Goal: Transaction & Acquisition: Purchase product/service

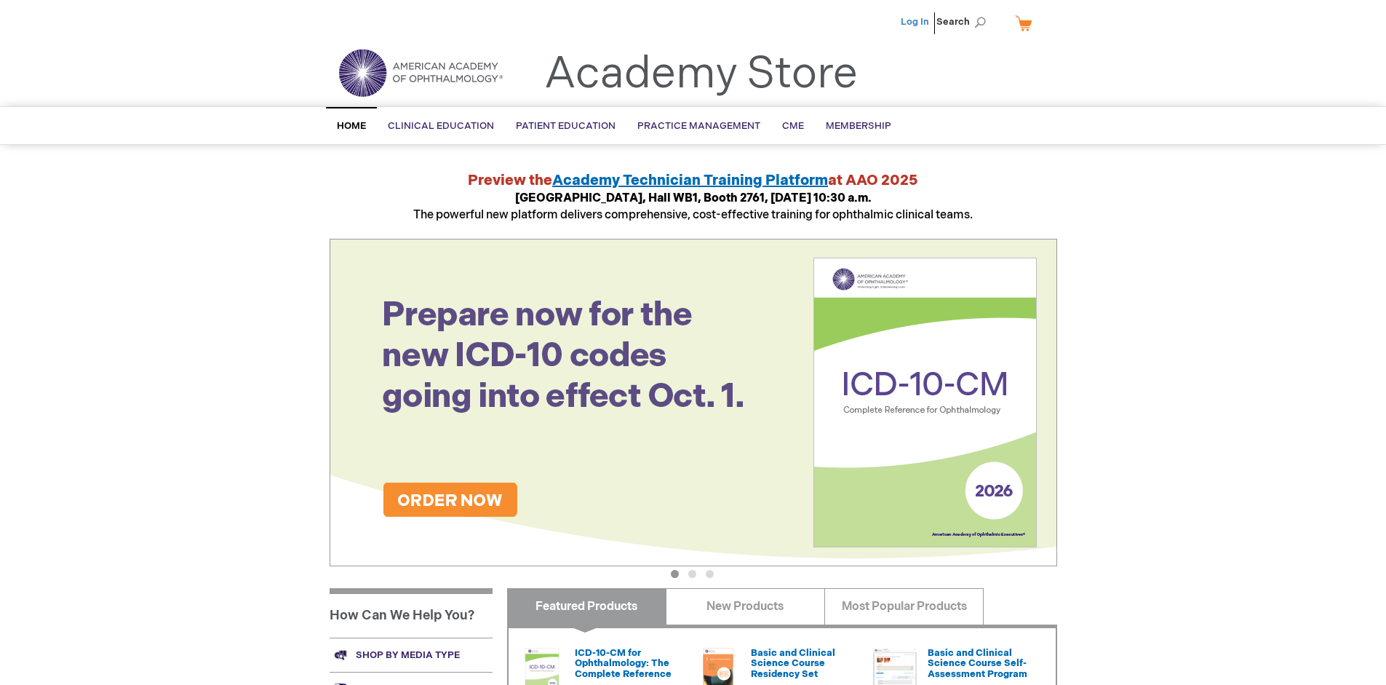
click at [916, 22] on link "Log In" at bounding box center [915, 22] width 28 height 12
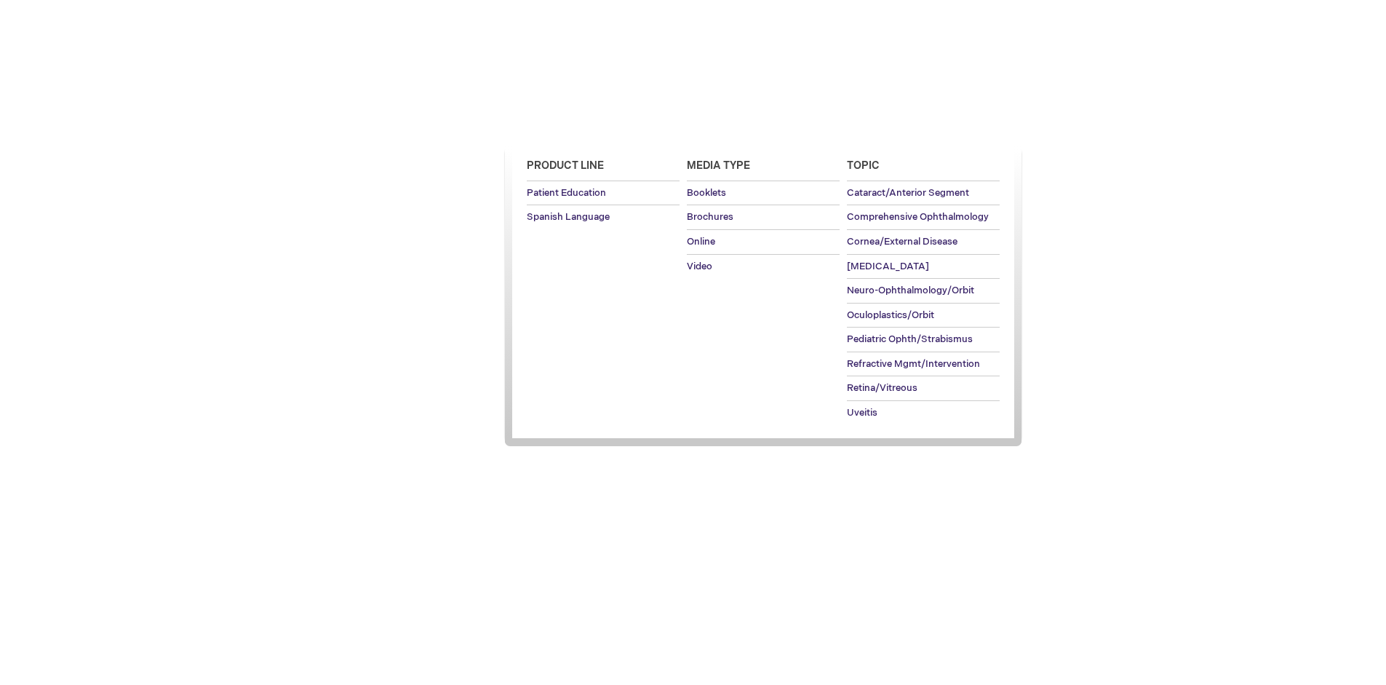
click at [562, 126] on span "Patient Education" at bounding box center [566, 126] width 100 height 12
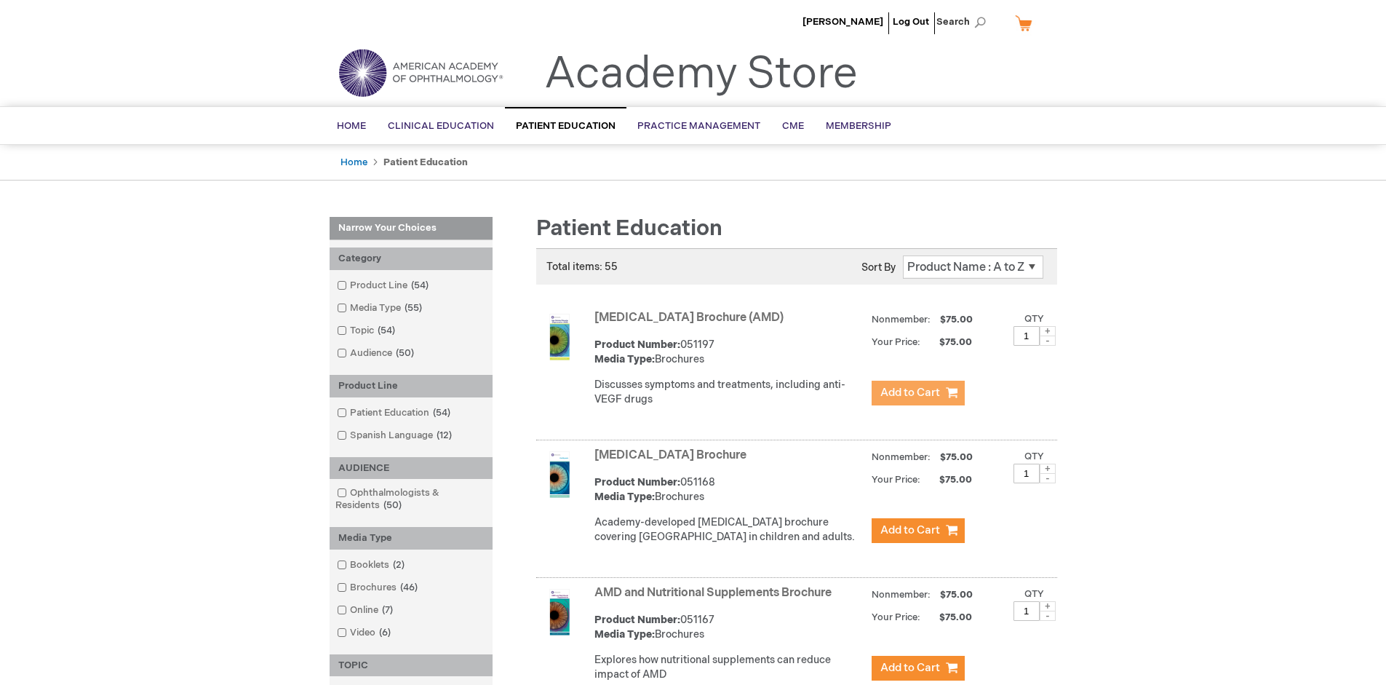
click at [918, 393] on span "Add to Cart" at bounding box center [911, 393] width 60 height 14
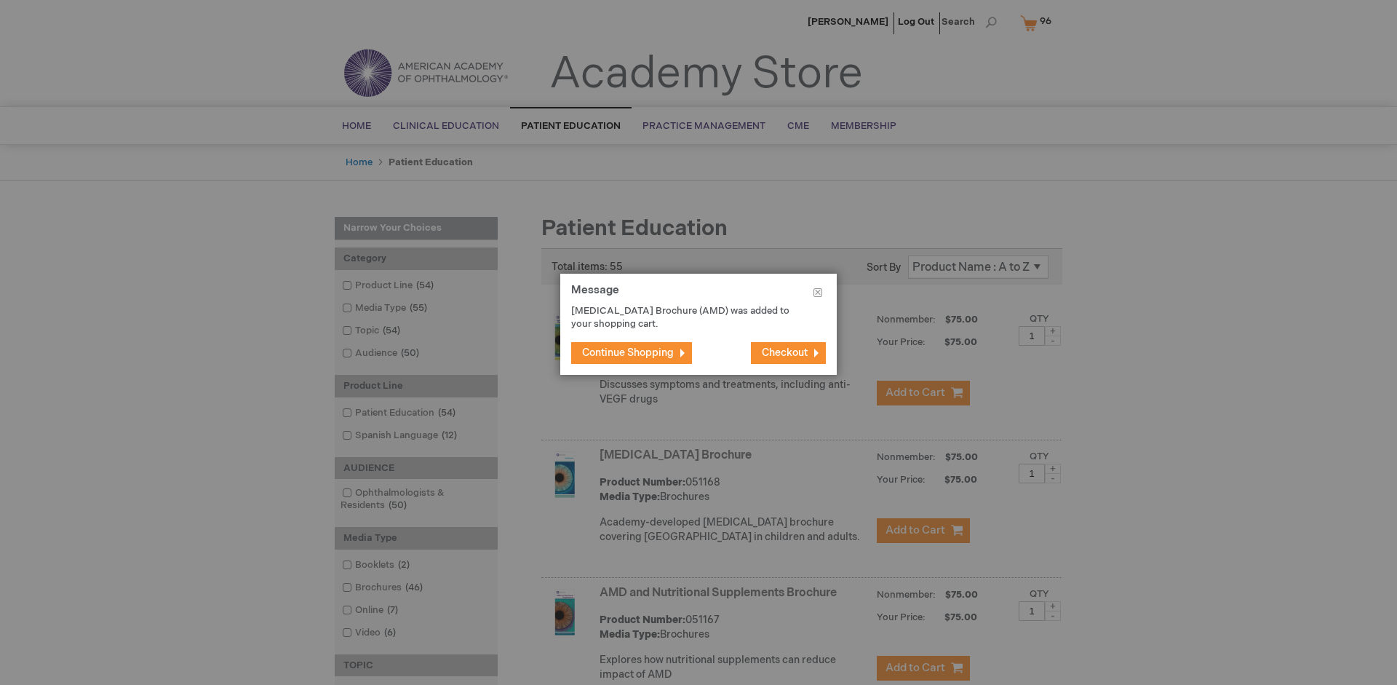
click at [628, 352] on span "Continue Shopping" at bounding box center [628, 352] width 92 height 12
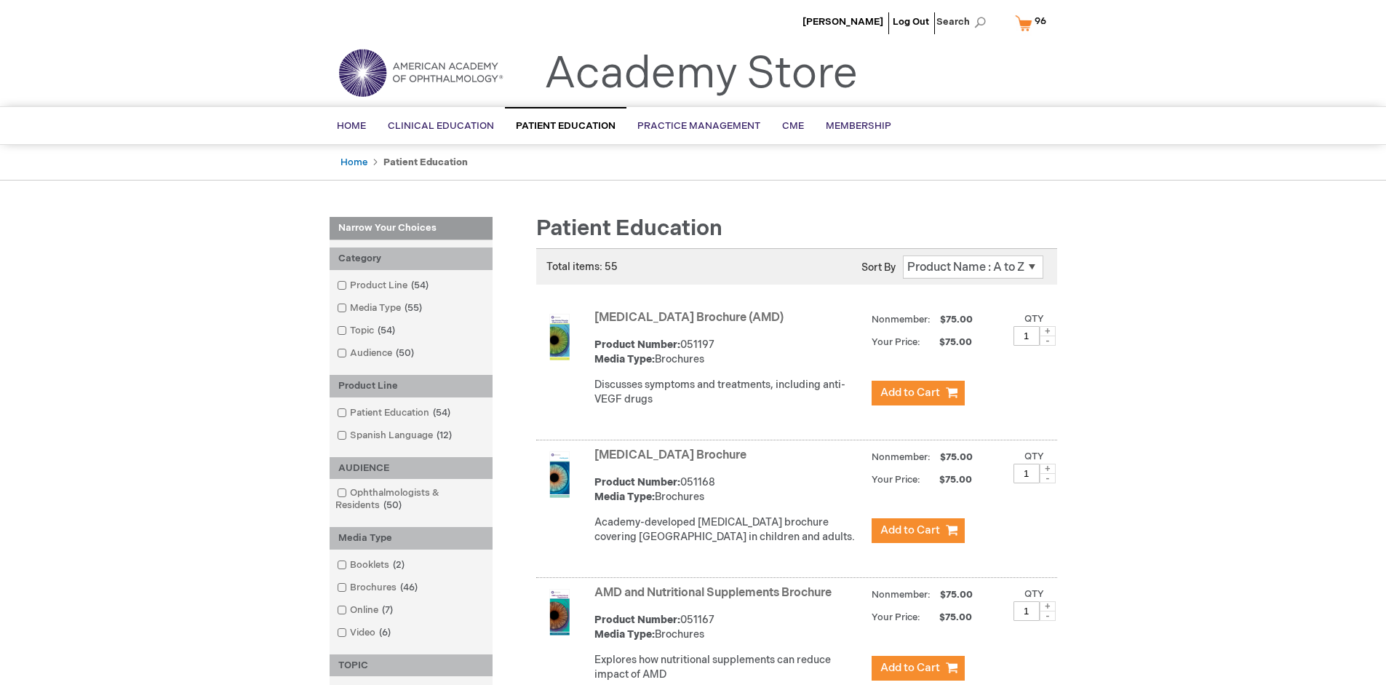
click at [716, 600] on link "AMD and Nutritional Supplements Brochure" at bounding box center [713, 593] width 237 height 14
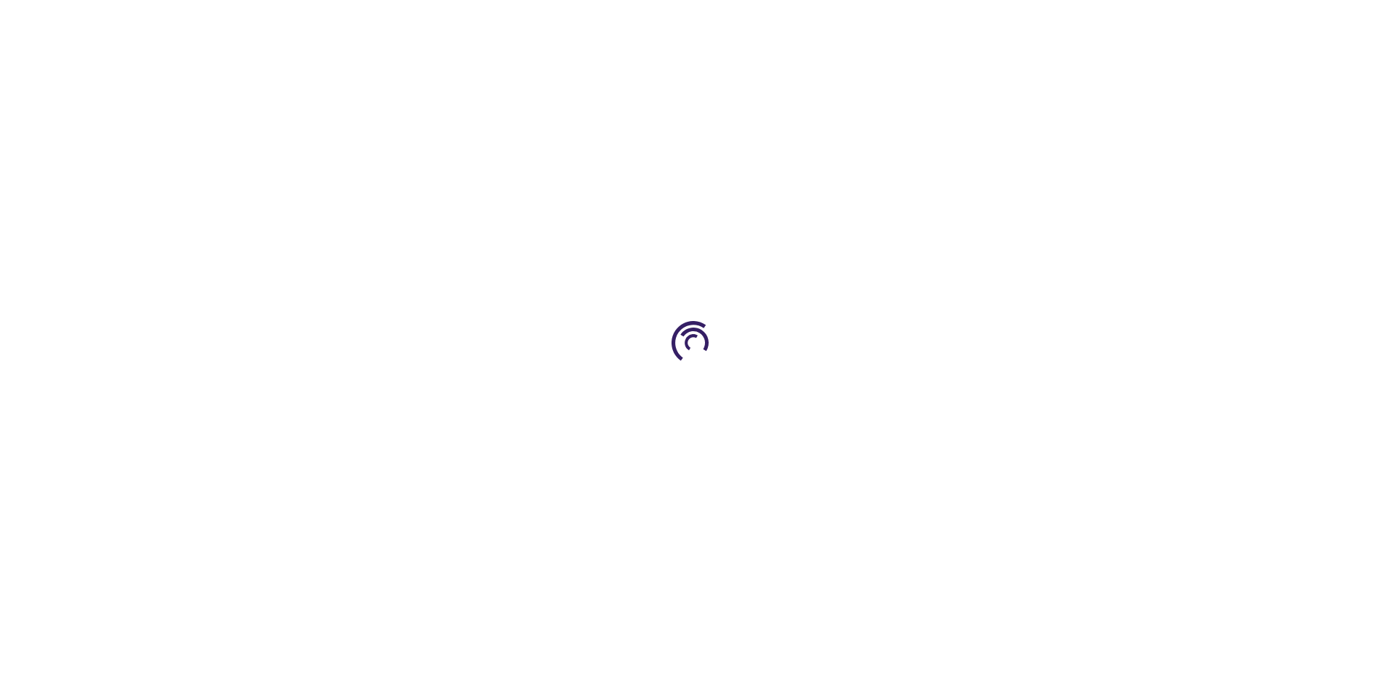
type input "1"
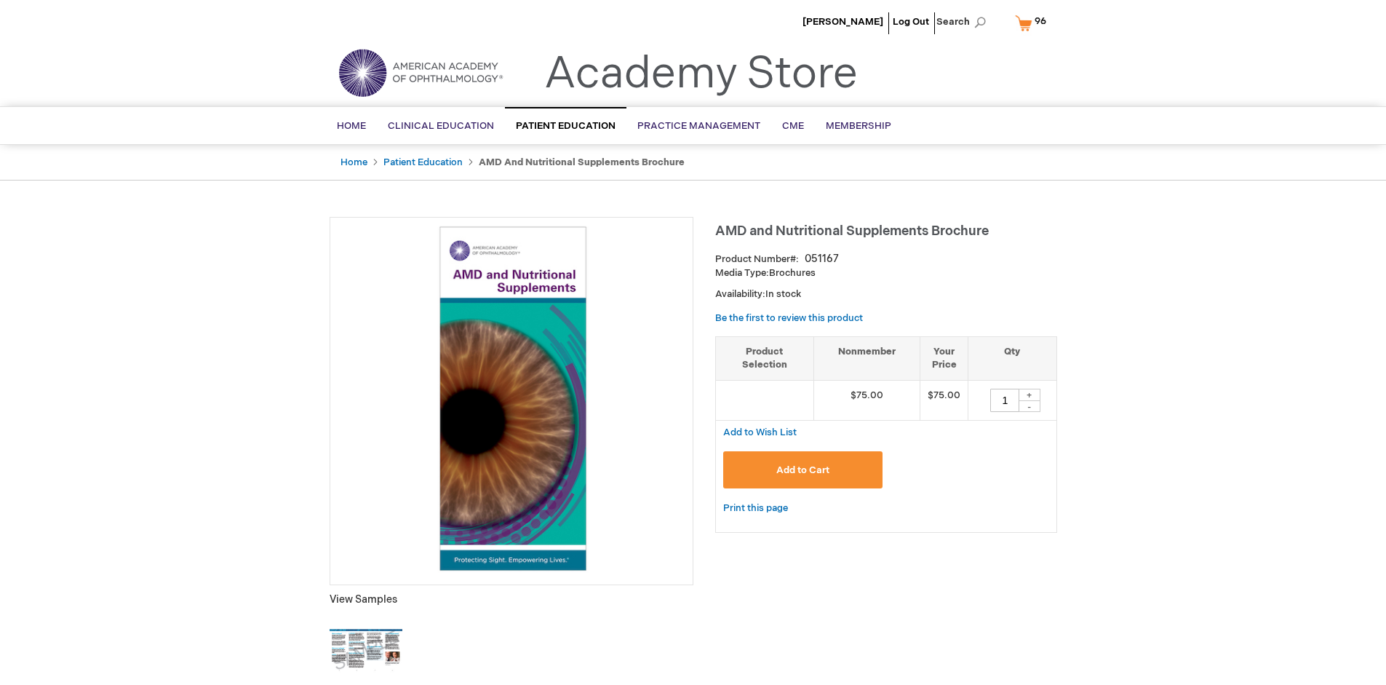
click at [803, 469] on span "Add to Cart" at bounding box center [803, 470] width 53 height 12
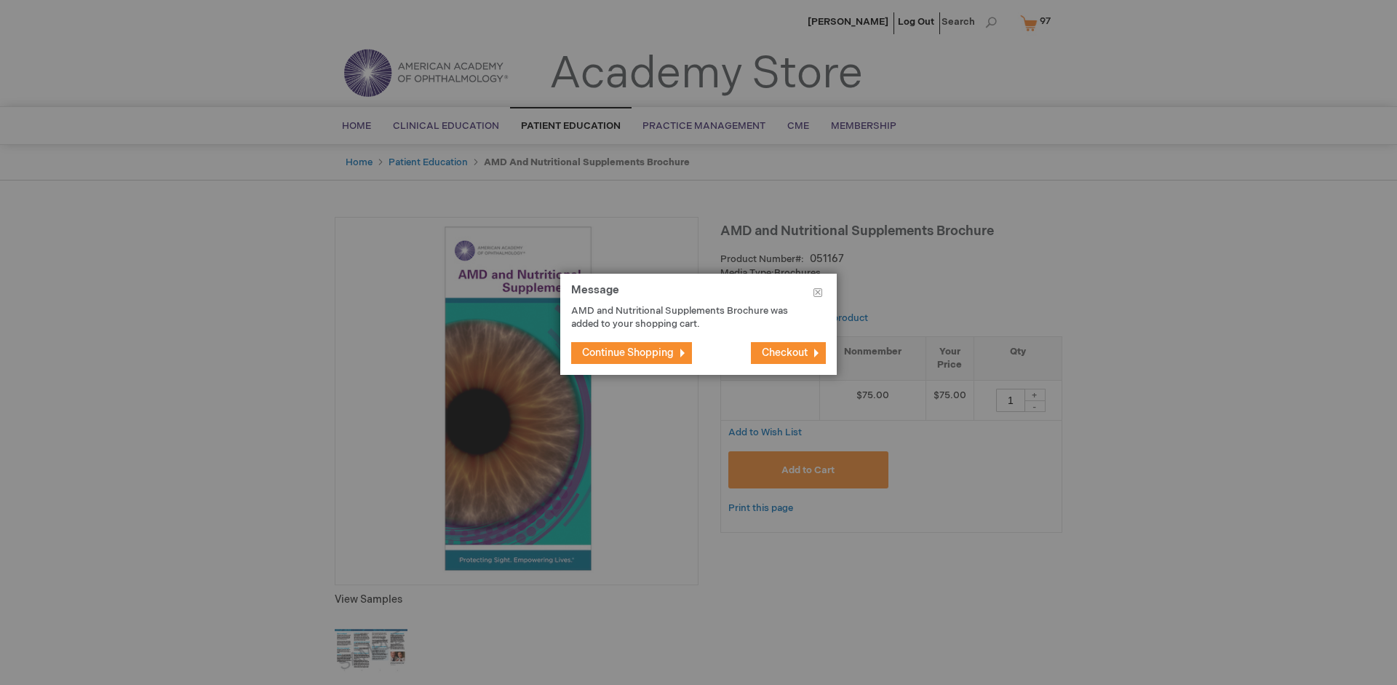
click at [628, 352] on span "Continue Shopping" at bounding box center [628, 352] width 92 height 12
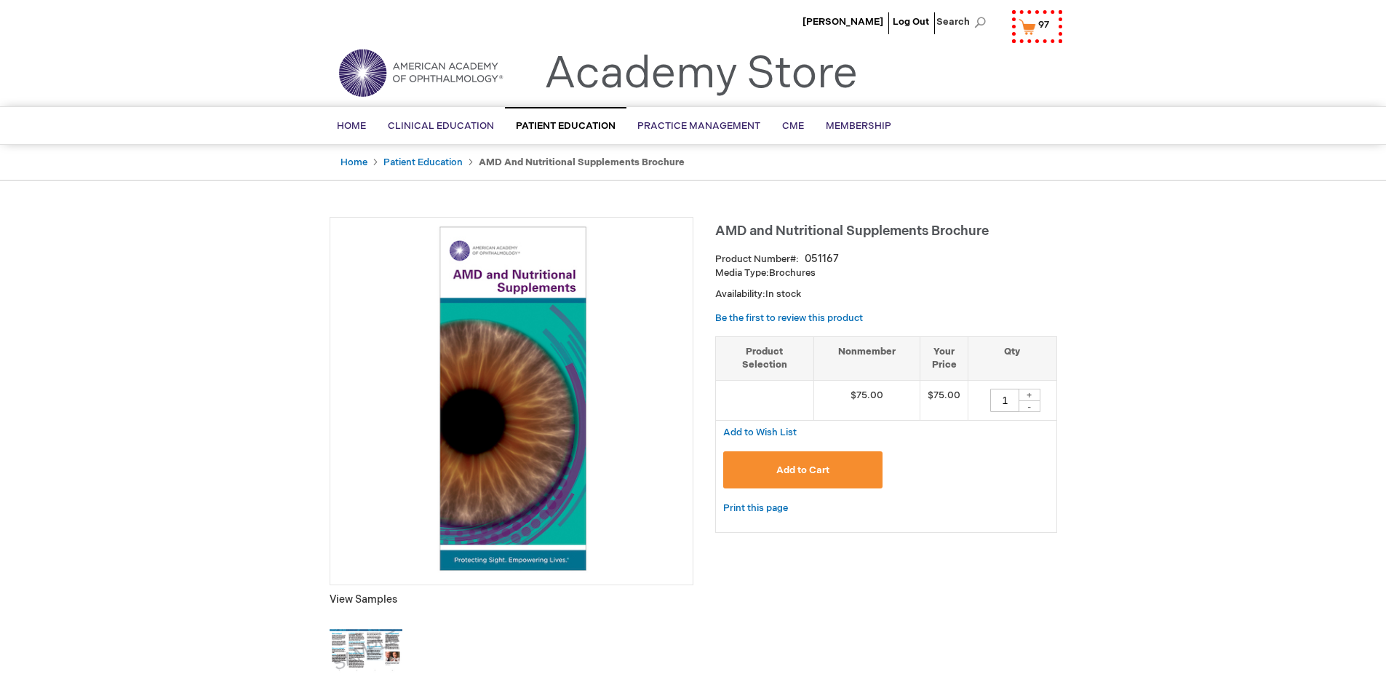
click at [1036, 23] on span "97 97 items" at bounding box center [1043, 24] width 15 height 17
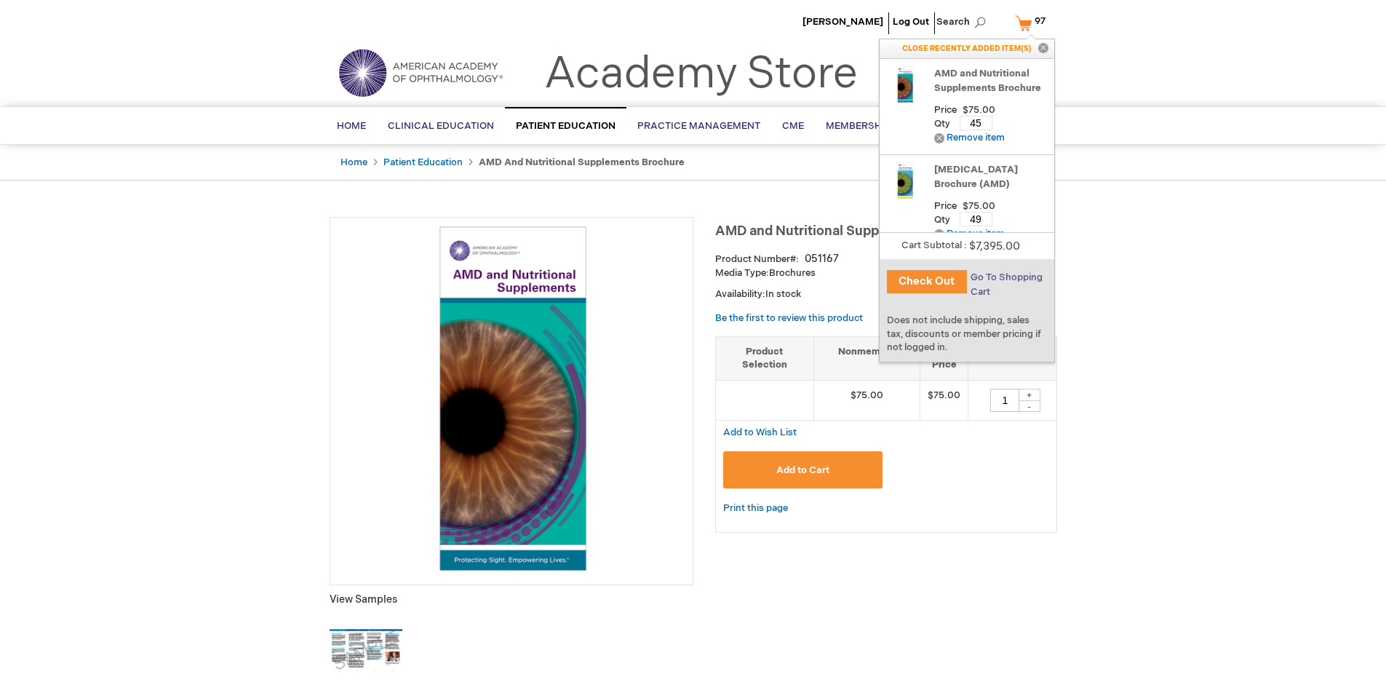
click at [1006, 277] on span "Go To Shopping Cart" at bounding box center [1007, 284] width 72 height 26
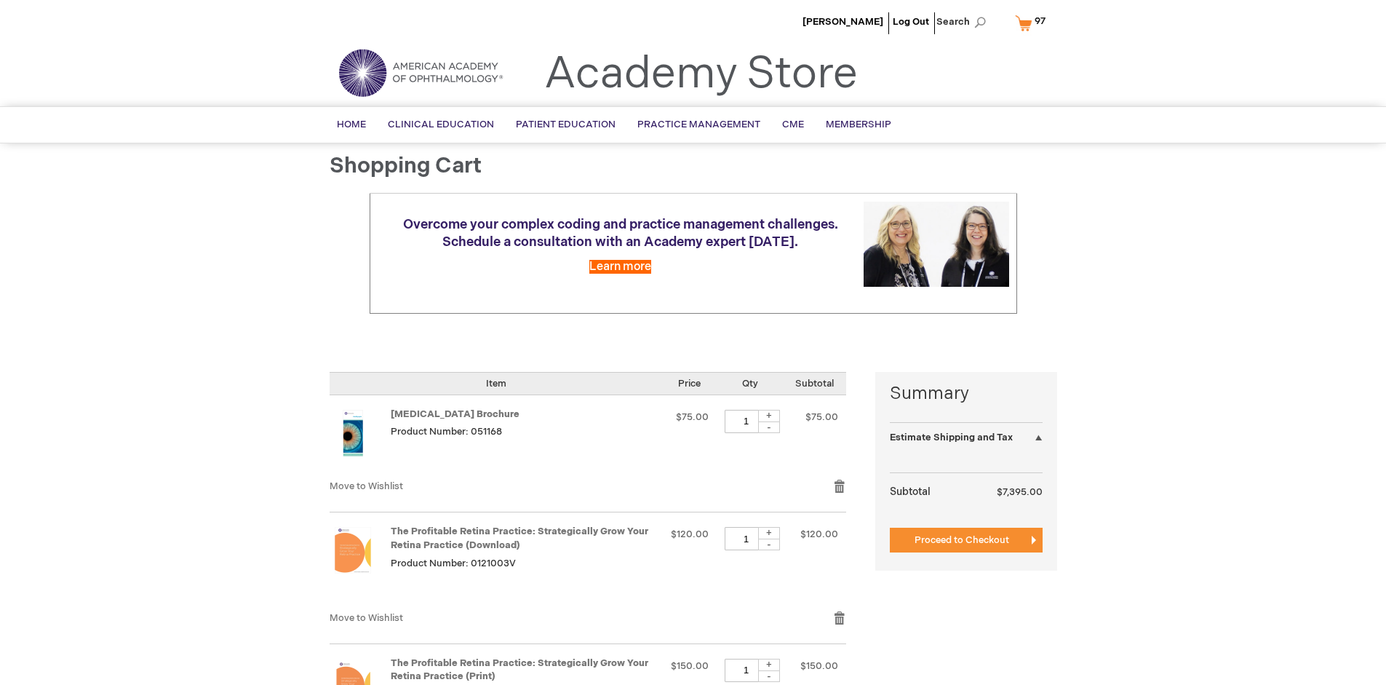
select select "US"
select select "41"
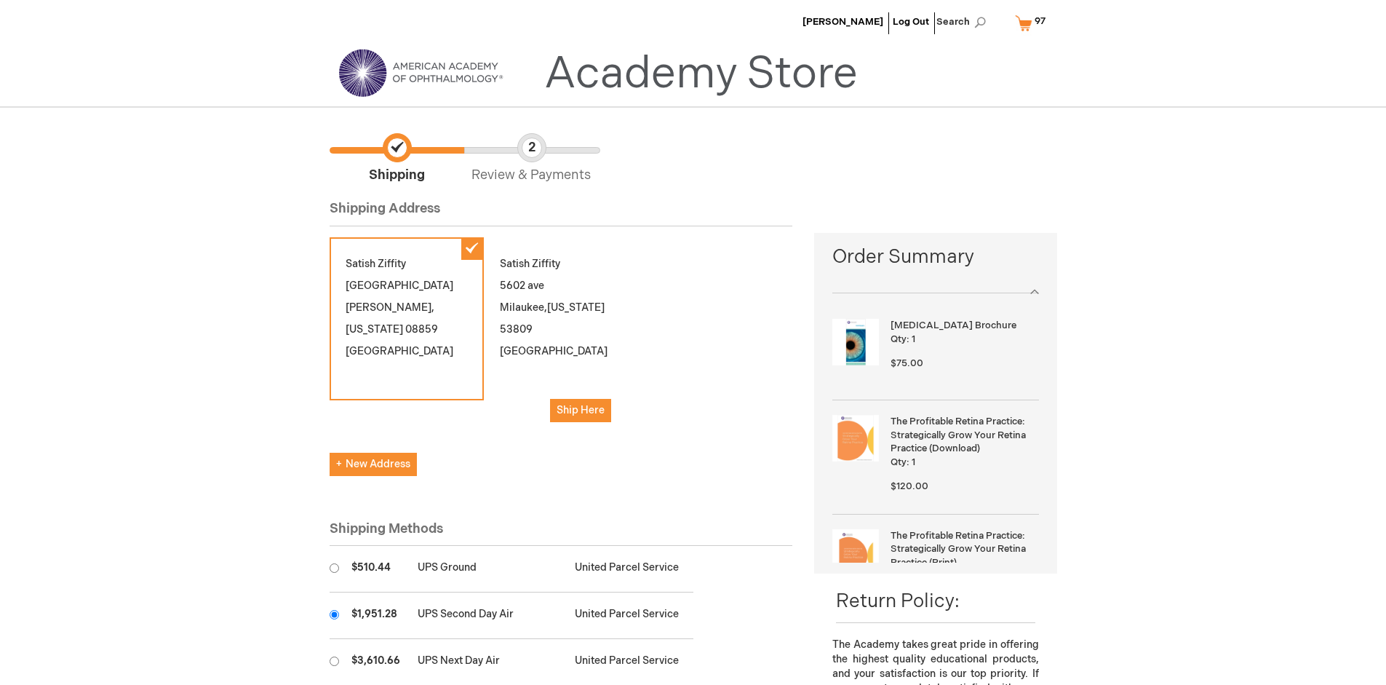
click at [334, 614] on input "radio" at bounding box center [334, 614] width 9 height 9
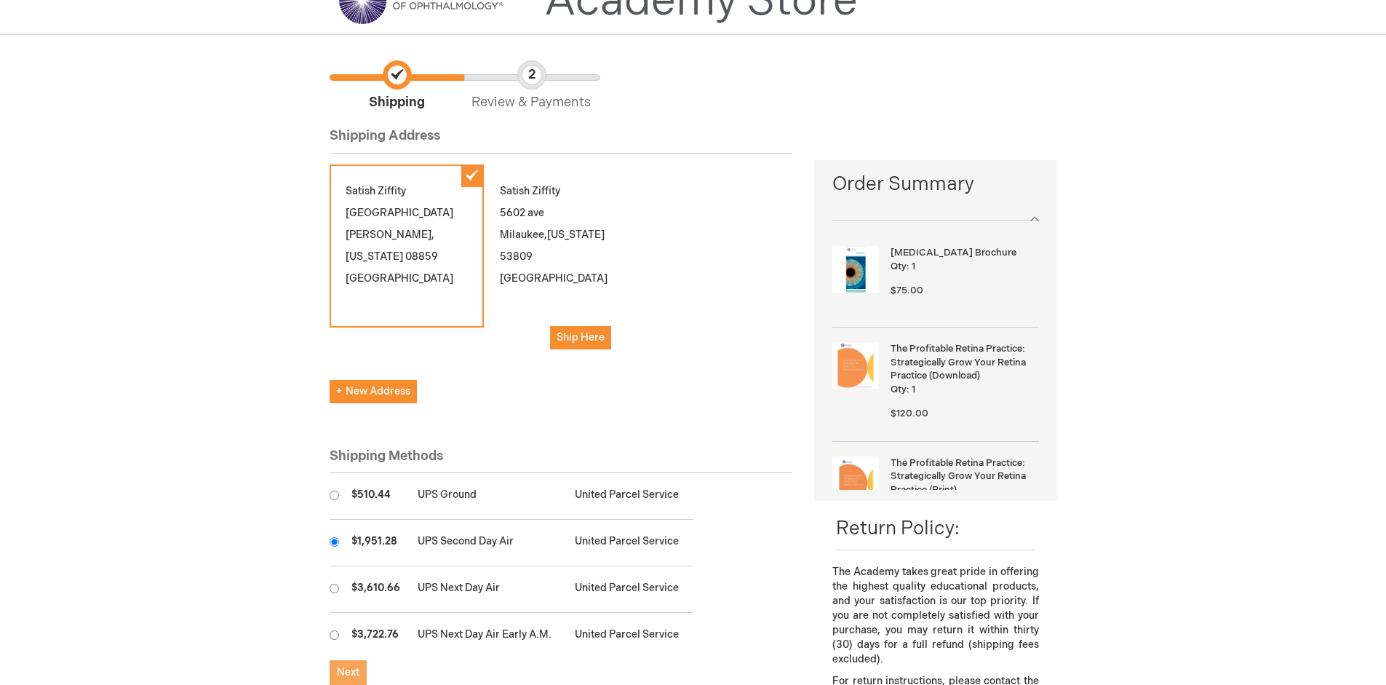
click at [348, 672] on span "Next" at bounding box center [348, 672] width 23 height 12
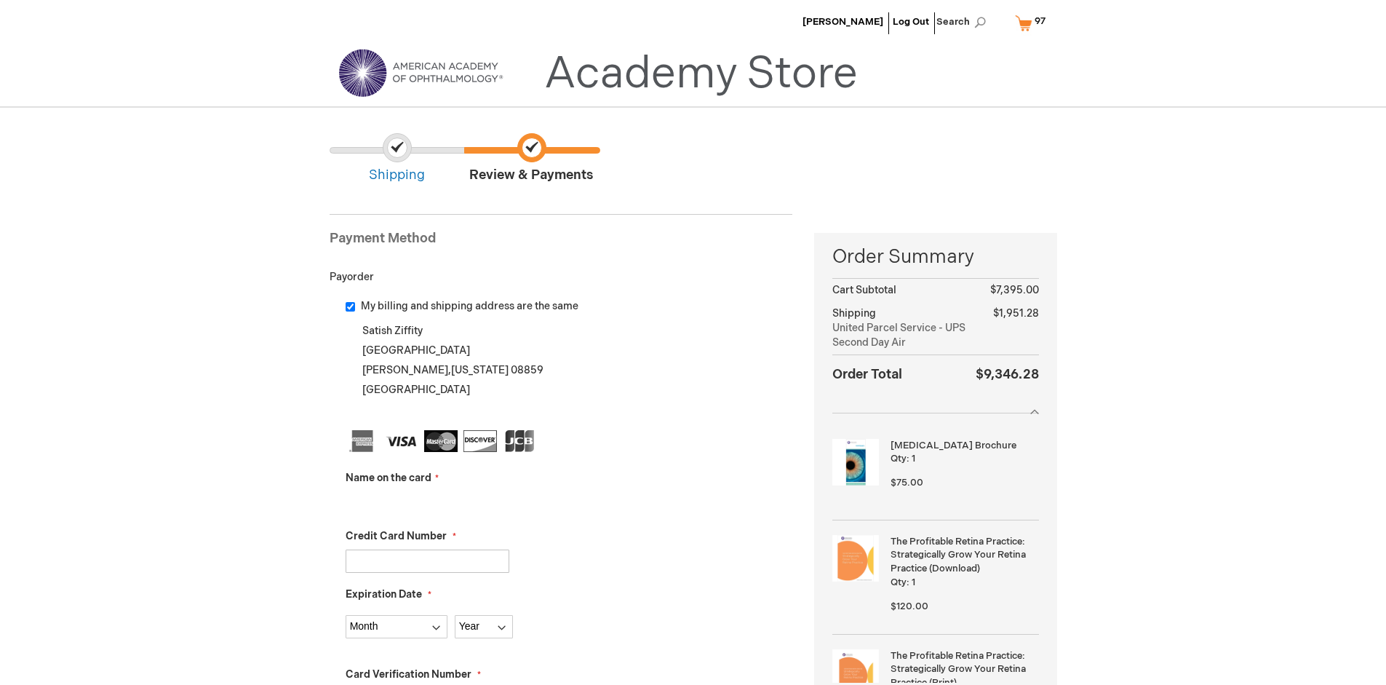
click at [427, 502] on input "Name on the card" at bounding box center [428, 502] width 164 height 23
